Goal: Transaction & Acquisition: Purchase product/service

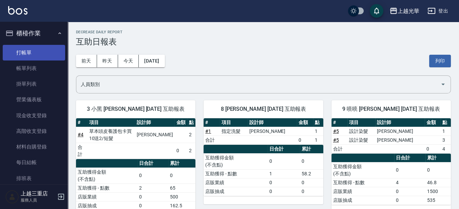
click at [31, 54] on link "打帳單" at bounding box center [34, 53] width 62 height 16
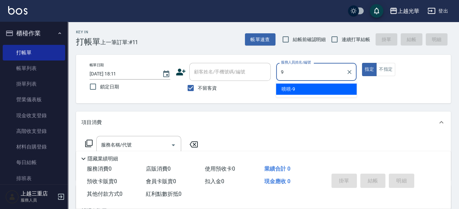
type input "喨喨-9"
type button "true"
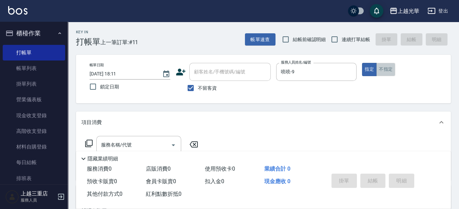
click at [378, 70] on button "不指定" at bounding box center [385, 69] width 19 height 13
drag, startPoint x: 324, startPoint y: 42, endPoint x: 332, endPoint y: 40, distance: 8.4
click at [332, 40] on div "帳單速查 結帳前確認明細 連續打單結帳 掛單 結帳 明細" at bounding box center [348, 39] width 206 height 14
click at [336, 39] on input "連續打單結帳" at bounding box center [334, 39] width 14 height 14
checkbox input "true"
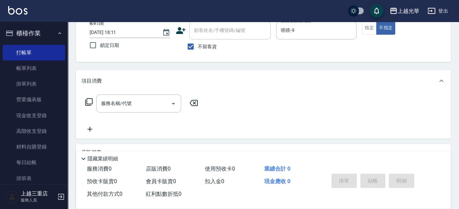
scroll to position [85, 0]
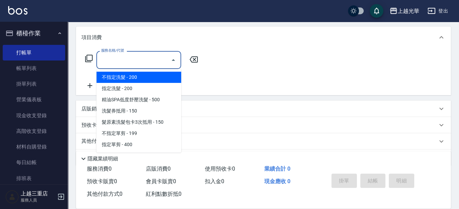
click at [136, 59] on input "服務名稱/代號" at bounding box center [133, 60] width 68 height 12
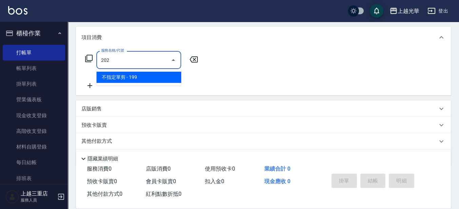
type input "不指定單剪(202)"
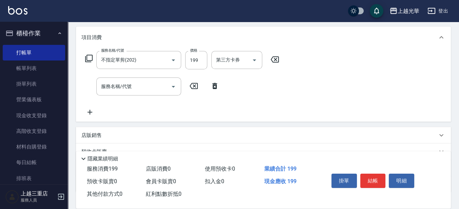
click at [377, 186] on div "掛單 結帳 明細" at bounding box center [373, 181] width 89 height 21
click at [375, 179] on button "結帳" at bounding box center [372, 180] width 25 height 14
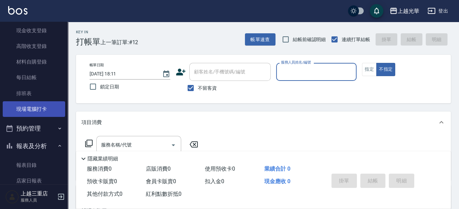
click at [37, 115] on link "現場電腦打卡" at bounding box center [34, 109] width 62 height 16
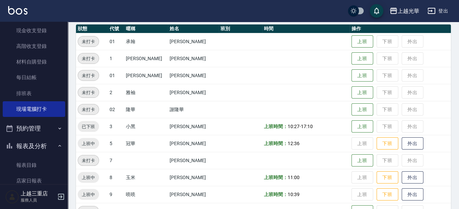
scroll to position [127, 0]
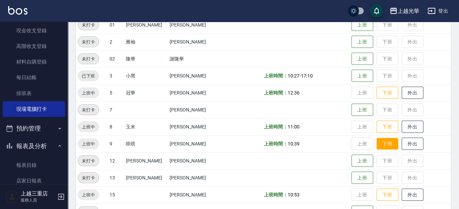
click at [378, 141] on button "下班" at bounding box center [387, 144] width 22 height 12
